Goal: Information Seeking & Learning: Learn about a topic

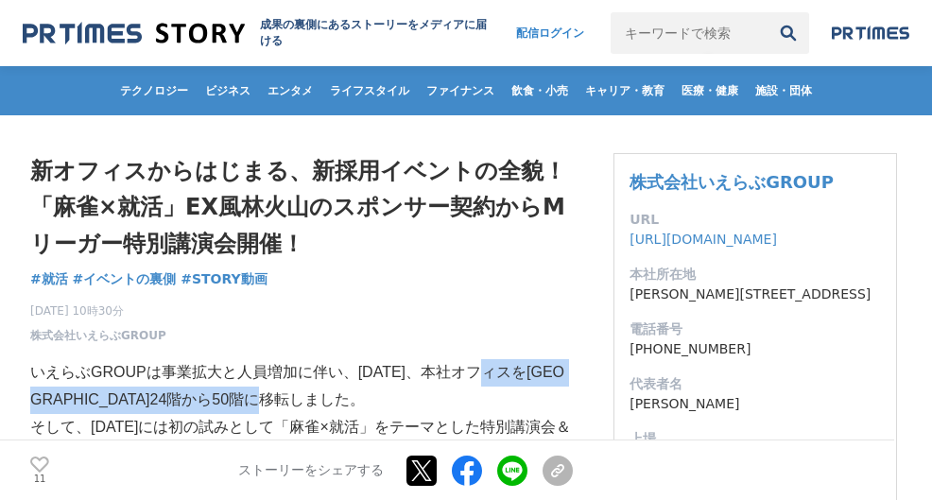
drag, startPoint x: 473, startPoint y: 372, endPoint x: 356, endPoint y: 404, distance: 121.5
click at [356, 404] on p "いえらぶGROUPは事業拡大と人員増加に伴い、[DATE]、本社オフィスを[GEOGRAPHIC_DATA]24階から50階に移転しました。" at bounding box center [301, 386] width 542 height 55
copy p "本社オフィスを[GEOGRAPHIC_DATA]24階から50階に移転しました。"
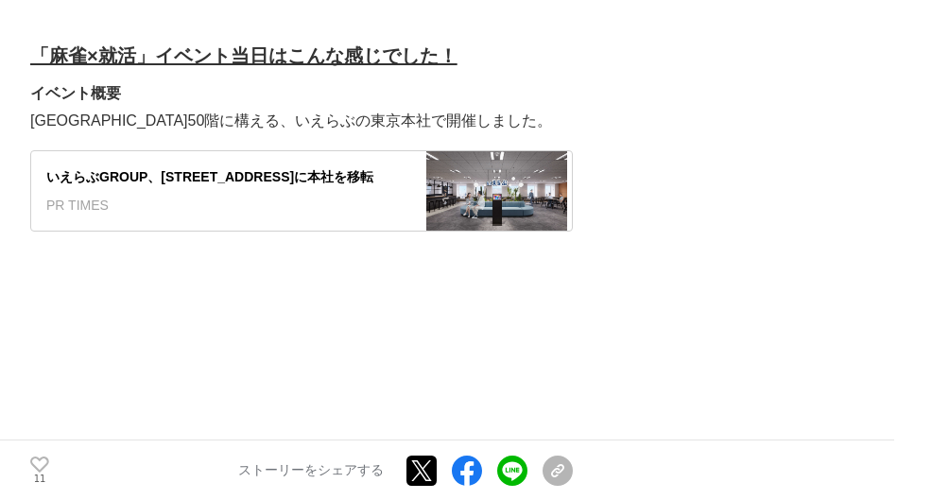
scroll to position [2362, 0]
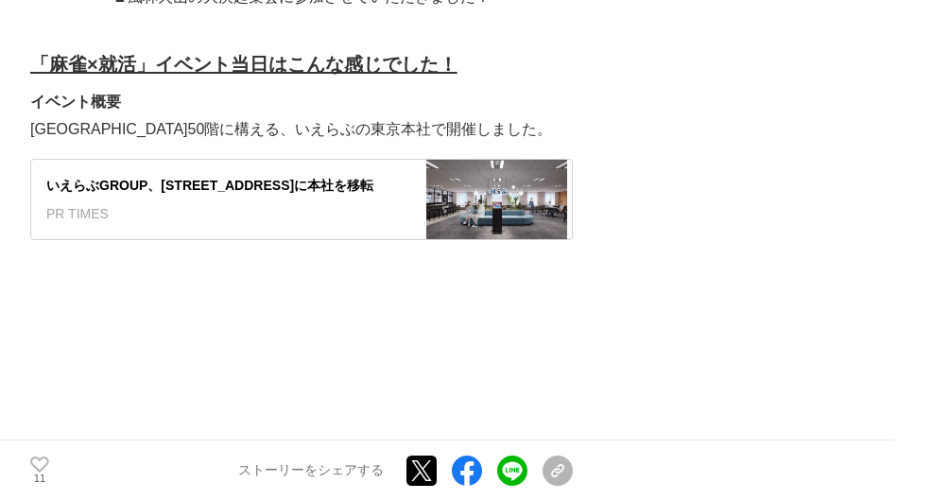
drag, startPoint x: 339, startPoint y: 159, endPoint x: 349, endPoint y: 149, distance: 13.4
click at [339, 175] on div "いえらぶGROUP、[STREET_ADDRESS]に本社を移転" at bounding box center [225, 185] width 359 height 21
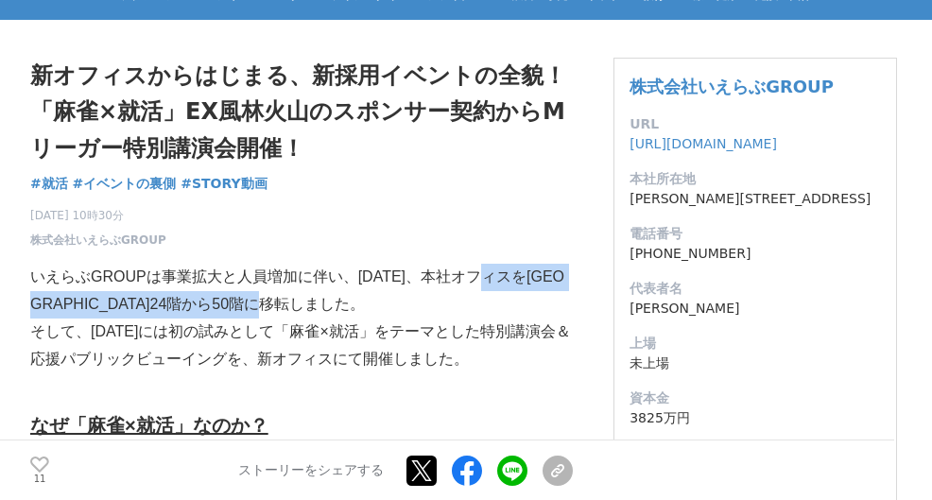
scroll to position [94, 0]
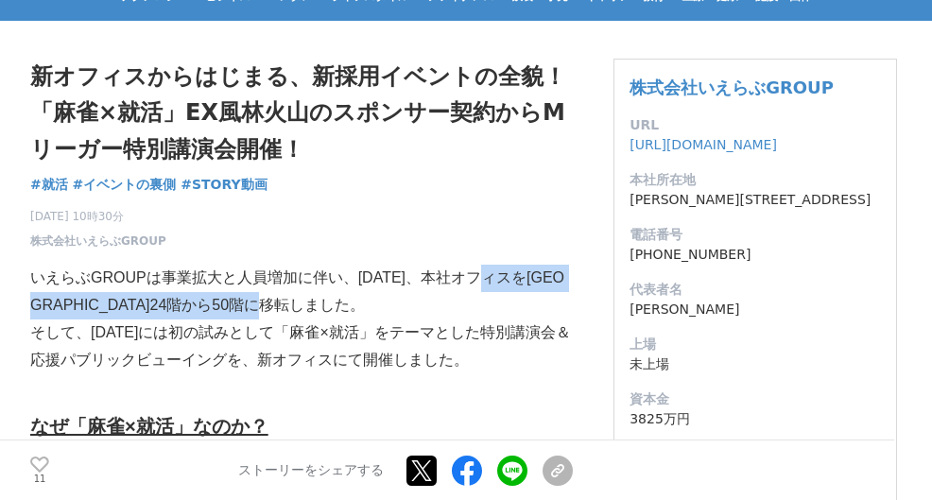
click at [83, 333] on p "そして、[DATE]には初の試みとして「麻雀×就活」をテーマとした特別講演会＆応援パブリックビューイングを、新オフィスにて開催しました。" at bounding box center [301, 346] width 542 height 55
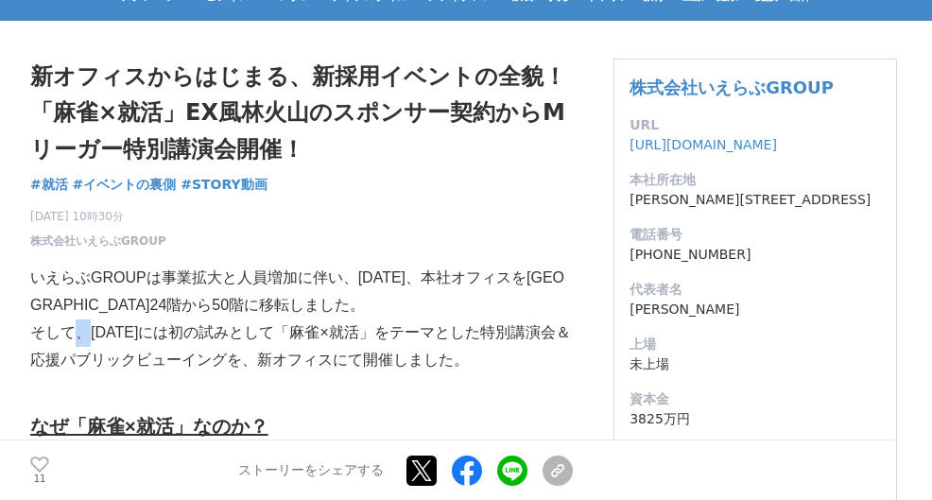
click at [88, 333] on p "そして、[DATE]には初の試みとして「麻雀×就活」をテーマとした特別講演会＆応援パブリックビューイングを、新オフィスにて開催しました。" at bounding box center [301, 346] width 542 height 55
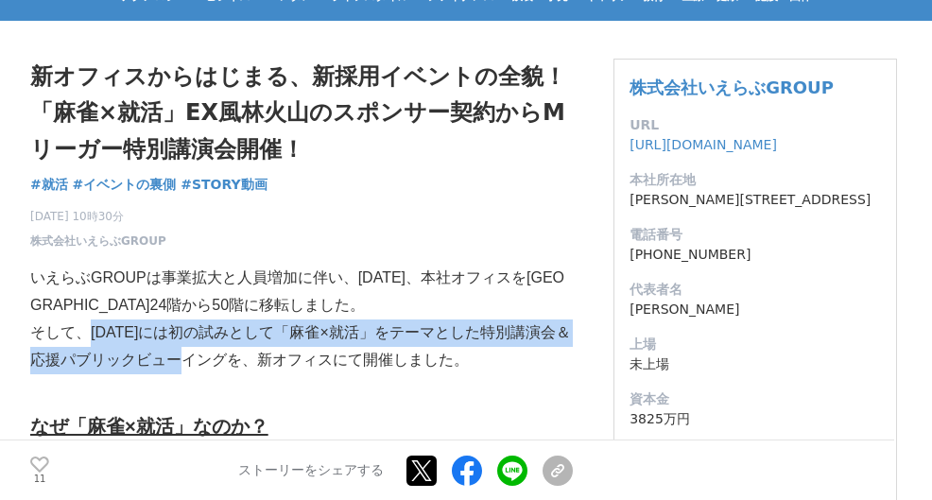
drag, startPoint x: 93, startPoint y: 335, endPoint x: 219, endPoint y: 349, distance: 127.3
click at [219, 349] on p "そして、[DATE]には初の試みとして「麻雀×就活」をテーマとした特別講演会＆応援パブリックビューイングを、新オフィスにて開催しました。" at bounding box center [301, 346] width 542 height 55
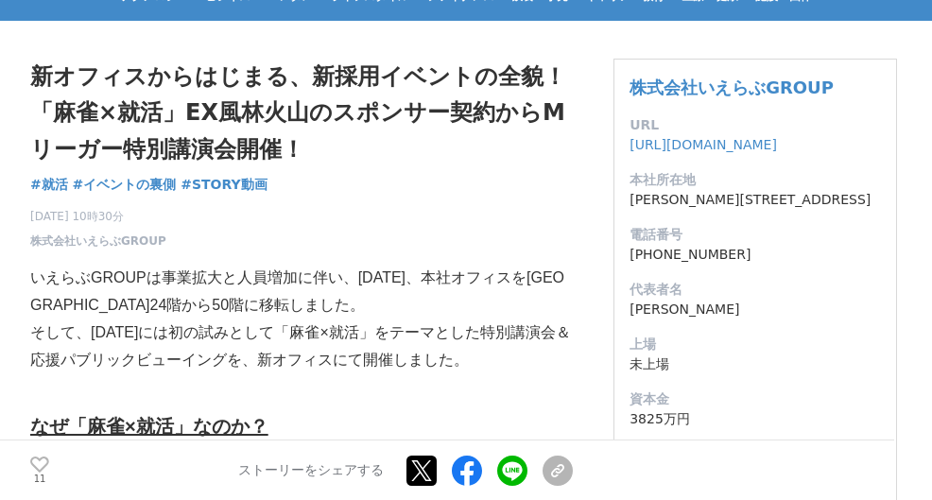
click at [425, 302] on p "いえらぶGROUPは事業拡大と人員増加に伴い、[DATE]、本社オフィスを[GEOGRAPHIC_DATA]24階から50階に移転しました。" at bounding box center [301, 292] width 542 height 55
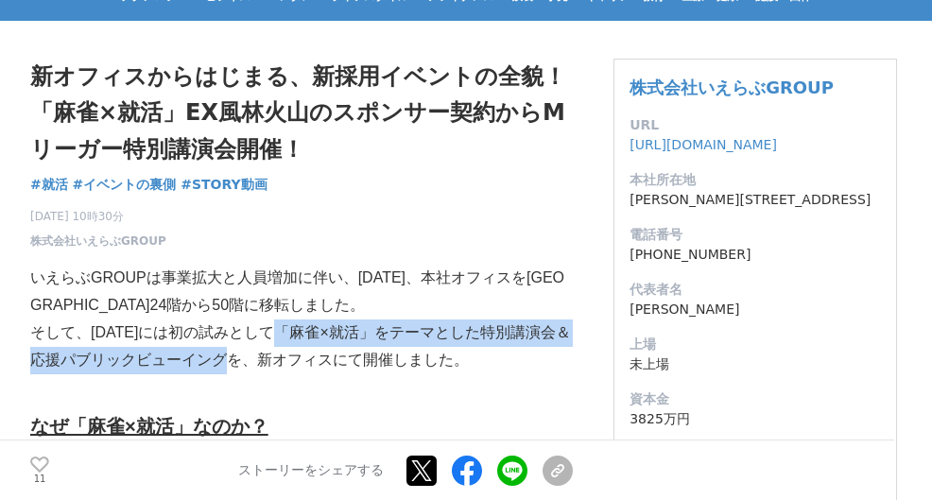
drag, startPoint x: 297, startPoint y: 335, endPoint x: 259, endPoint y: 366, distance: 48.4
click at [259, 366] on p "そして、[DATE]には初の試みとして「麻雀×就活」をテーマとした特別講演会＆応援パブリックビューイングを、新オフィスにて開催しました。" at bounding box center [301, 346] width 542 height 55
copy p "「麻雀×就活」をテーマとした特別講演会＆応援パブリックビューイング"
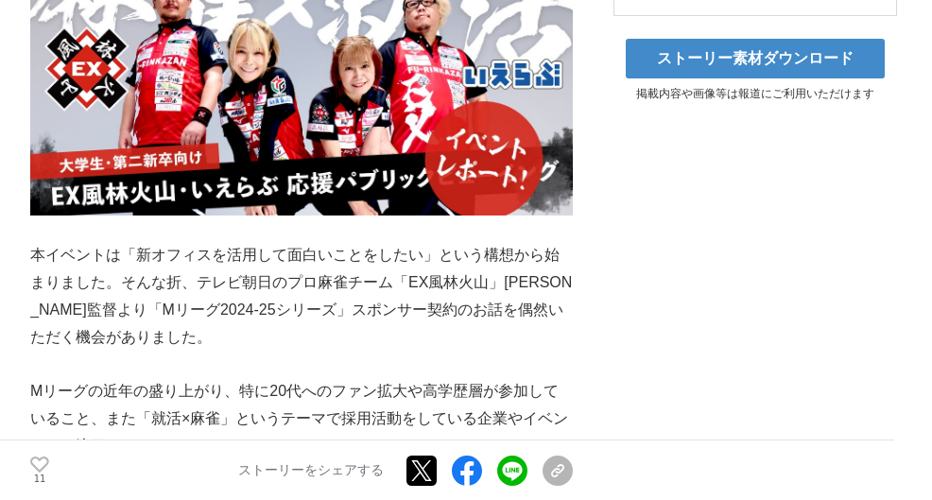
scroll to position [756, 0]
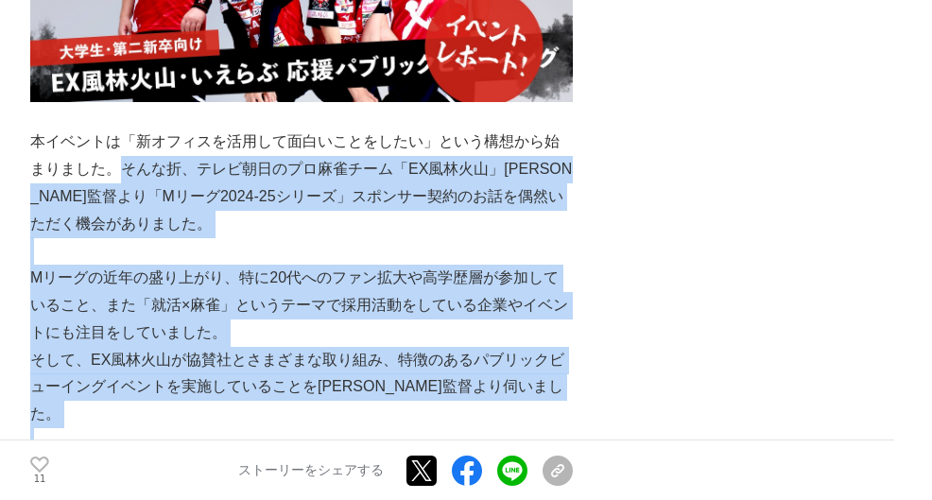
drag, startPoint x: 125, startPoint y: 174, endPoint x: 442, endPoint y: 334, distance: 355.3
copy div "そんな折、テレビ朝日のプロ麻雀チーム「EX風林火山」[PERSON_NAME]監督より「Mリーグ2024-25シリーズ」スポンサー契約のお話を偶然いただく機会…"
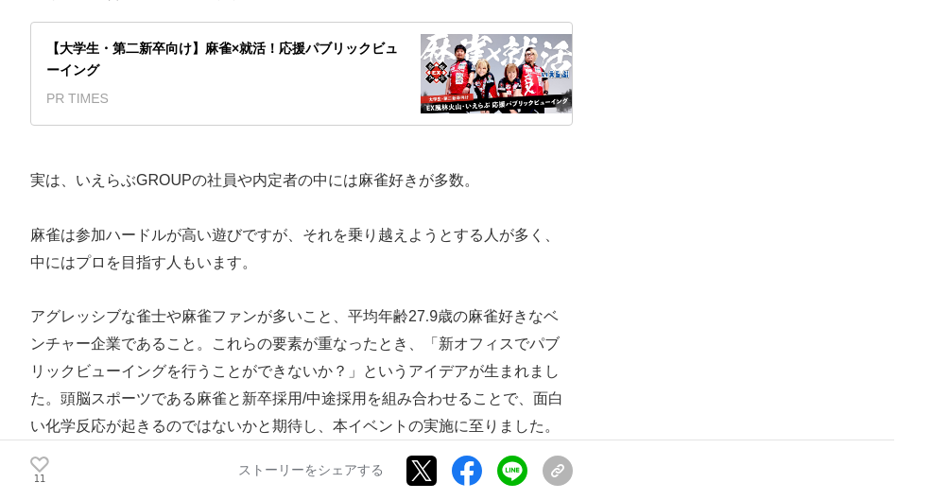
scroll to position [1512, 0]
click at [252, 40] on div "【大学生・第二新卒向け】麻雀×就活！応援パブリックビューイング" at bounding box center [225, 58] width 359 height 43
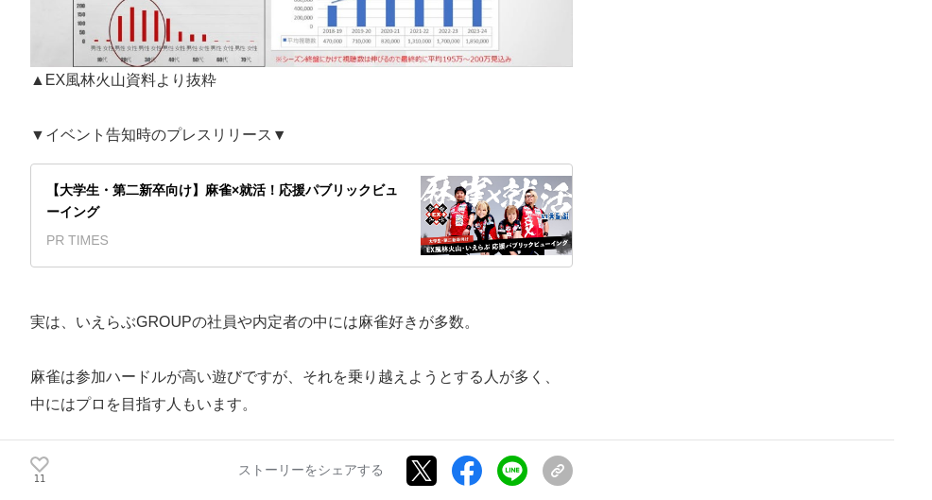
scroll to position [1417, 0]
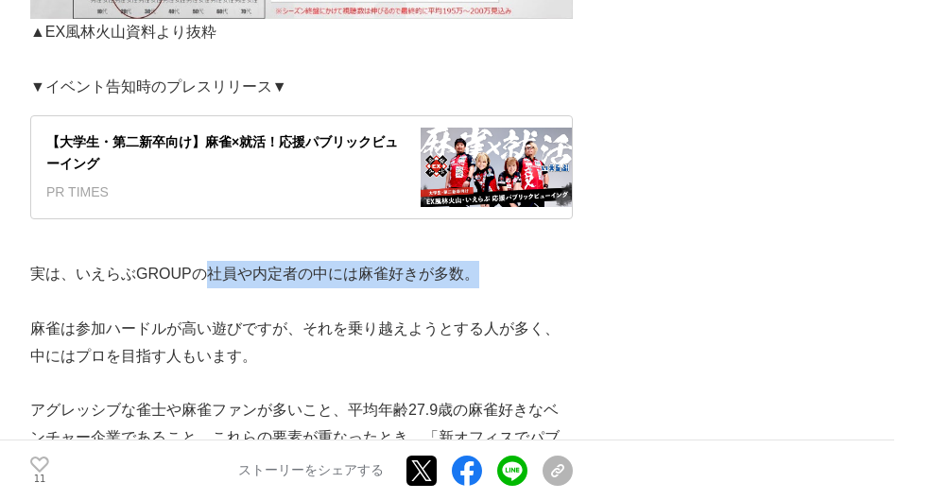
drag, startPoint x: 249, startPoint y: 249, endPoint x: 470, endPoint y: 247, distance: 220.1
click at [470, 261] on p "実は、いえらぶGROUPの社員や内定者の中には麻雀好きが多数。" at bounding box center [301, 274] width 542 height 27
copy p "社員や内定者の中には麻雀好きが多数。"
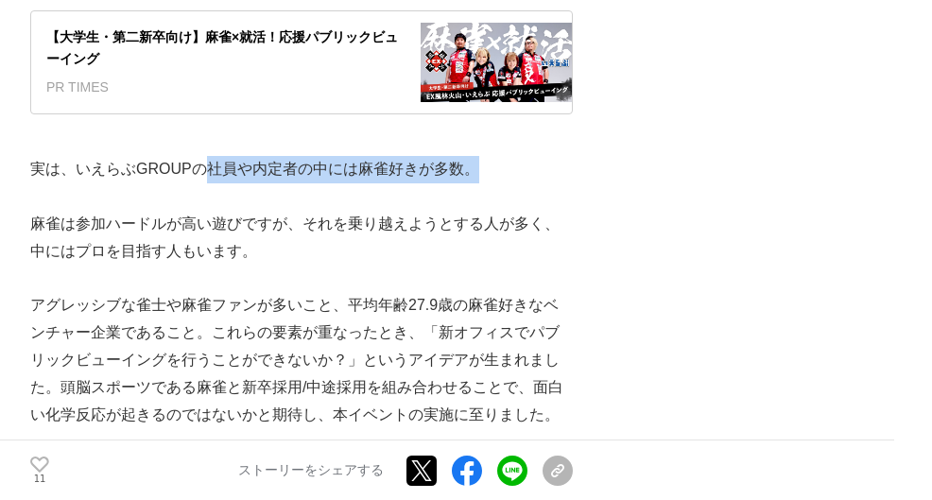
scroll to position [1606, 0]
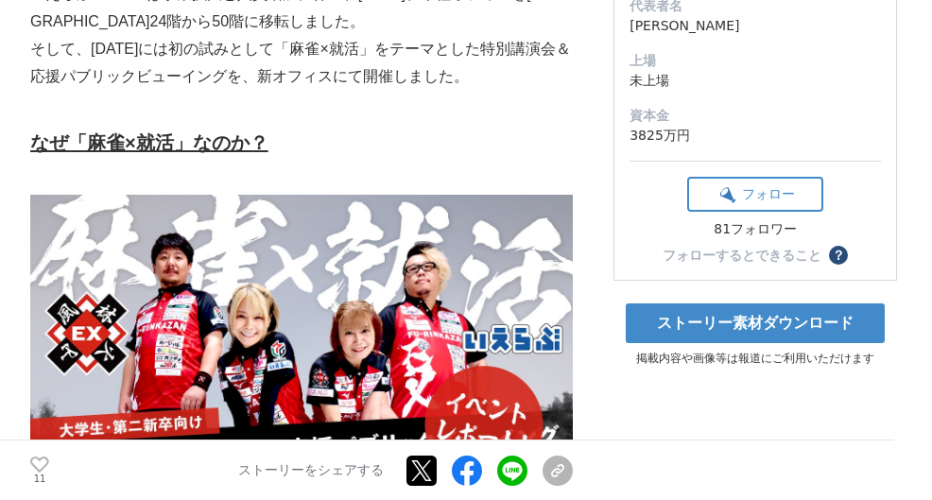
scroll to position [0, 0]
